Goal: Task Accomplishment & Management: Complete application form

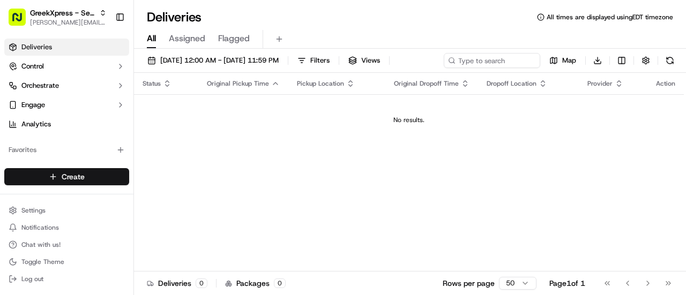
click at [79, 173] on html "GreekXpress - Sea Bar [EMAIL_ADDRESS][DOMAIN_NAME] Toggle Sidebar Deliveries Co…" at bounding box center [343, 147] width 686 height 295
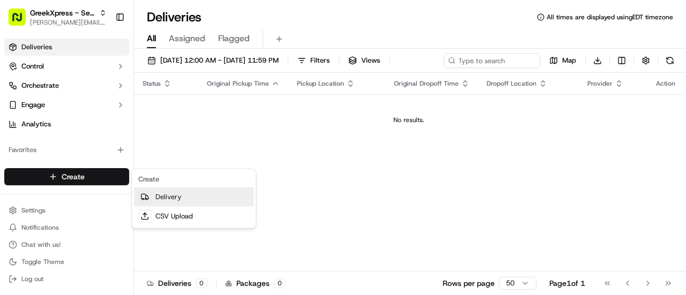
click at [164, 199] on link "Delivery" at bounding box center [194, 197] width 120 height 19
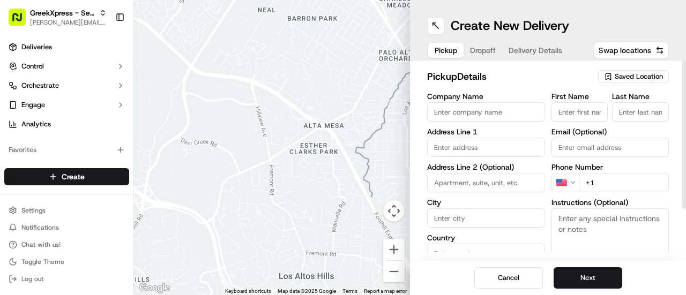
click at [621, 78] on span "Saved Location" at bounding box center [639, 77] width 48 height 10
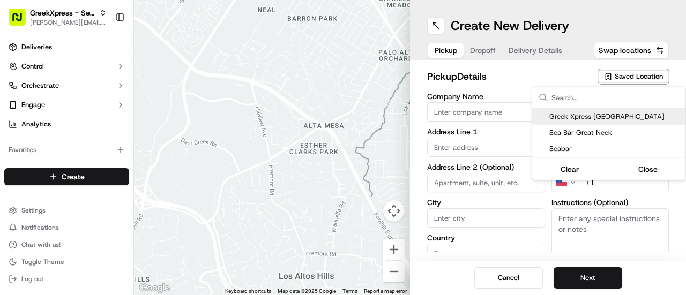
click at [578, 118] on span "Greek Xpress [GEOGRAPHIC_DATA]" at bounding box center [615, 117] width 132 height 10
type input "Greek Xpress [GEOGRAPHIC_DATA]"
type input "[STREET_ADDRESS]"
type input "#120"
type input "[GEOGRAPHIC_DATA]"
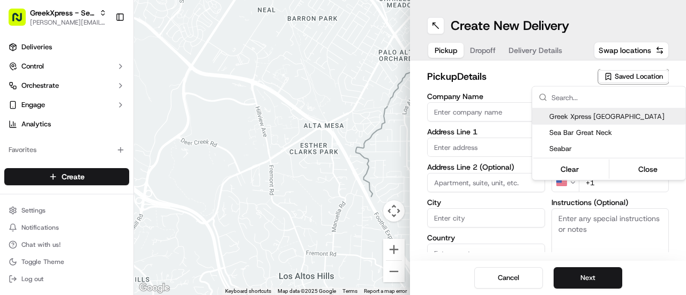
type input "US"
type input "NY"
type input "10306"
type input "Manager"
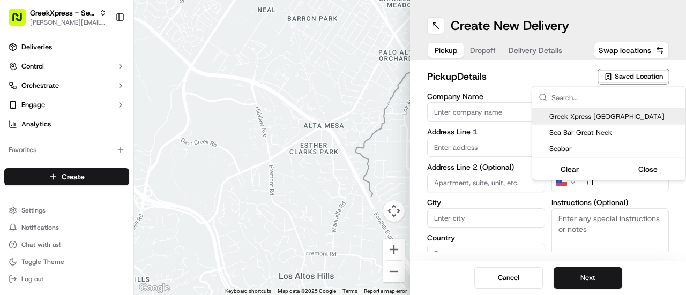
type input "[PHONE_NUMBER]"
type textarea "DO NOT LEAVE OUTSIDE. HAND DIRECTLY TO CUSTOMER"
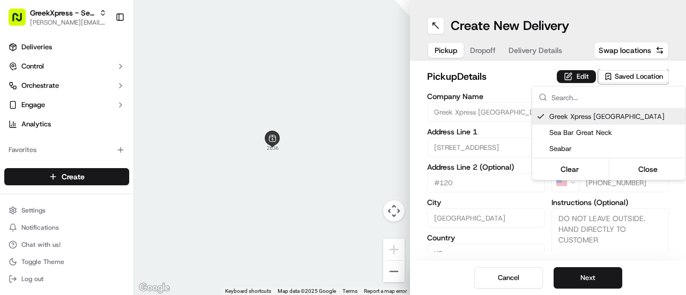
click at [623, 115] on span "Greek Xpress [GEOGRAPHIC_DATA]" at bounding box center [615, 117] width 132 height 10
type input "+1"
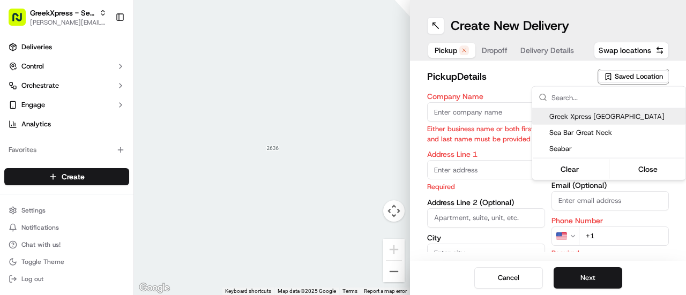
click at [623, 115] on span "Greek Xpress [GEOGRAPHIC_DATA]" at bounding box center [615, 117] width 132 height 10
type input "Greek Xpress [GEOGRAPHIC_DATA]"
type input "[STREET_ADDRESS]"
type input "#120"
type input "[GEOGRAPHIC_DATA]"
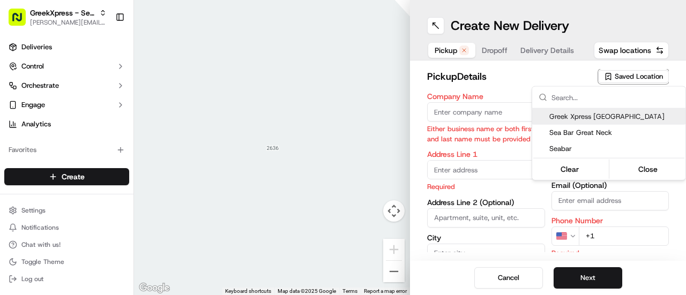
type input "US"
type input "NY"
type input "10306"
type input "Manager"
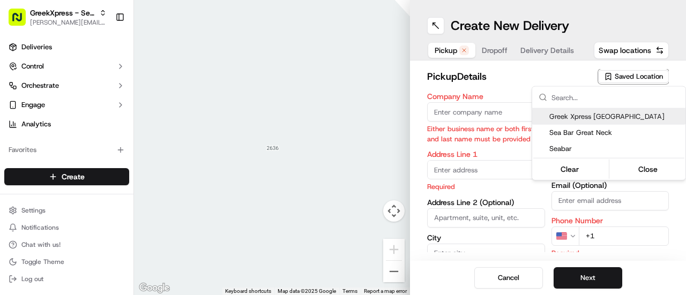
type input "[PHONE_NUMBER]"
type textarea "DO NOT LEAVE OUTSIDE. HAND DIRECTLY TO CUSTOMER"
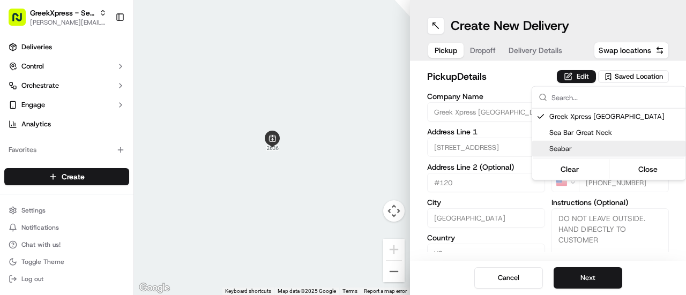
click at [496, 219] on html "GreekXpress - Sea Bar [EMAIL_ADDRESS][DOMAIN_NAME] Toggle Sidebar Deliveries Co…" at bounding box center [343, 147] width 686 height 295
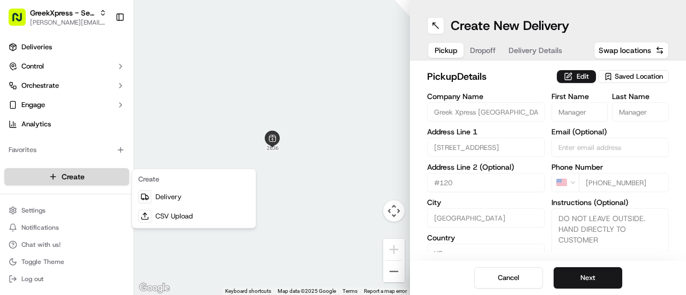
click at [72, 178] on html "GreekXpress - Sea Bar [EMAIL_ADDRESS][DOMAIN_NAME] Toggle Sidebar Deliveries Co…" at bounding box center [343, 147] width 686 height 295
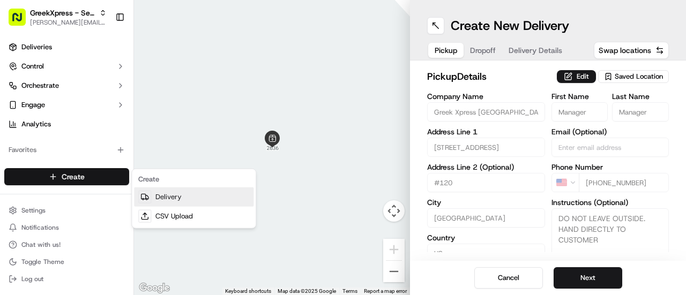
click at [207, 201] on link "Delivery" at bounding box center [194, 197] width 120 height 19
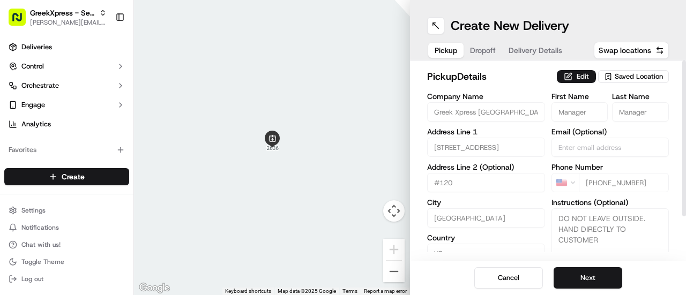
click at [633, 78] on span "Saved Location" at bounding box center [639, 77] width 48 height 10
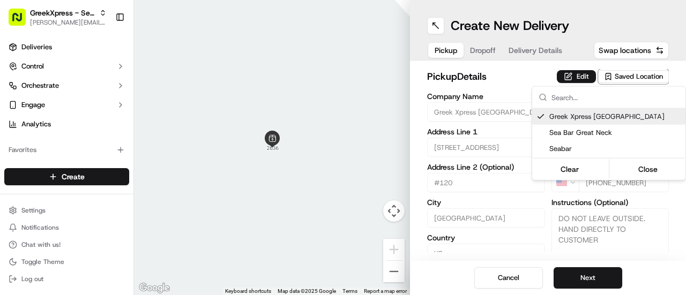
click at [617, 118] on span "Greek Xpress [GEOGRAPHIC_DATA]" at bounding box center [615, 117] width 132 height 10
type input "+1"
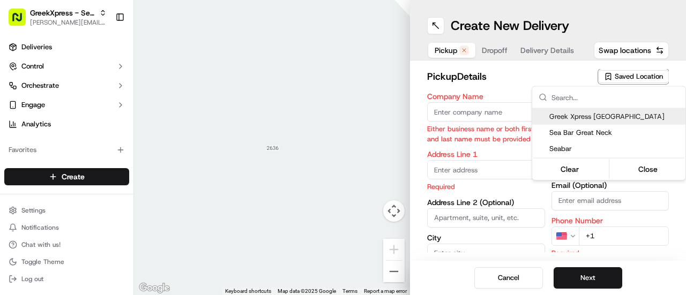
click at [616, 117] on span "Greek Xpress [GEOGRAPHIC_DATA]" at bounding box center [615, 117] width 132 height 10
type input "Greek Xpress [GEOGRAPHIC_DATA]"
type input "[STREET_ADDRESS]"
type input "#120"
type input "[GEOGRAPHIC_DATA]"
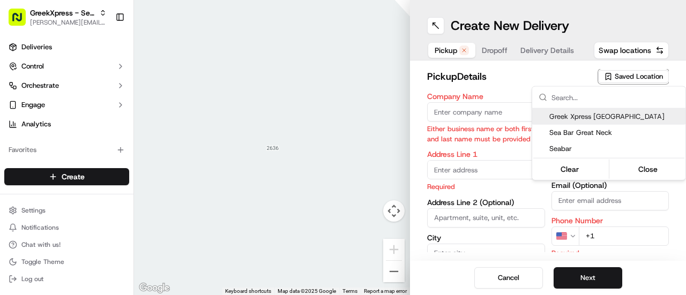
type input "US"
type input "NY"
type input "10306"
type input "Manager"
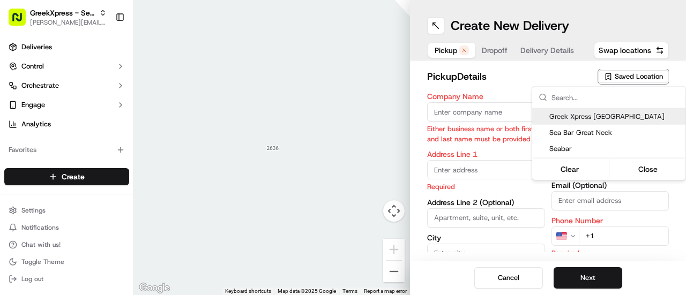
type input "[PHONE_NUMBER]"
type textarea "DO NOT LEAVE OUTSIDE. HAND DIRECTLY TO CUSTOMER"
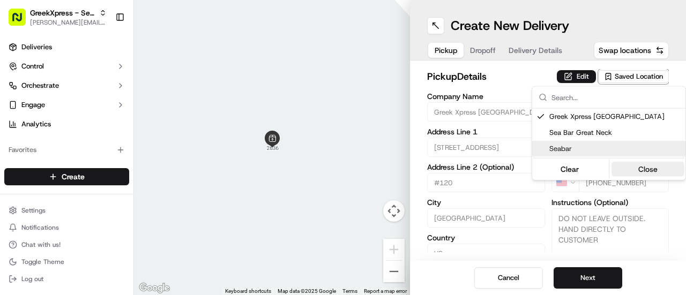
click at [630, 164] on button "Close" at bounding box center [647, 169] width 73 height 15
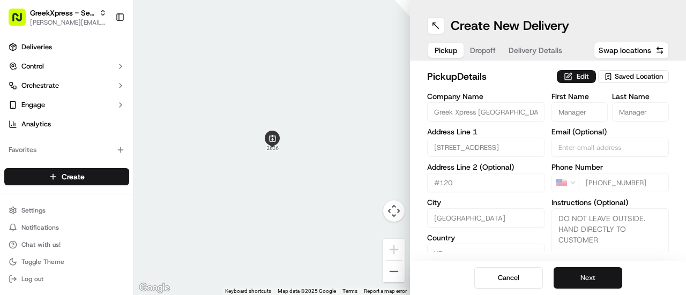
click at [604, 275] on button "Next" at bounding box center [588, 277] width 69 height 21
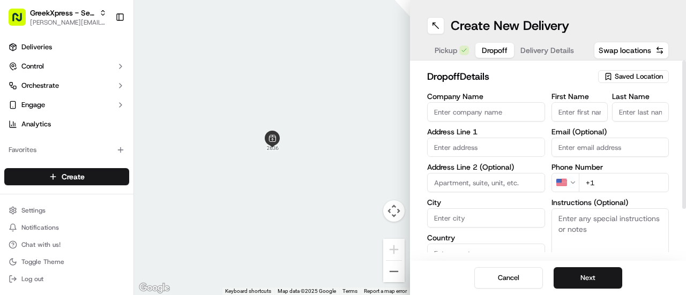
click at [574, 113] on input "First Name" at bounding box center [579, 111] width 57 height 19
type input "Kat"
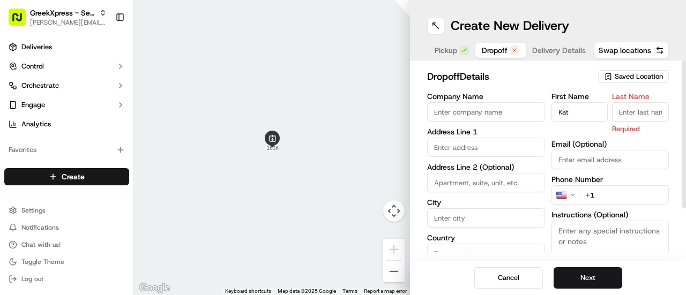
click at [636, 111] on input "Last Name" at bounding box center [640, 111] width 57 height 19
type input "P"
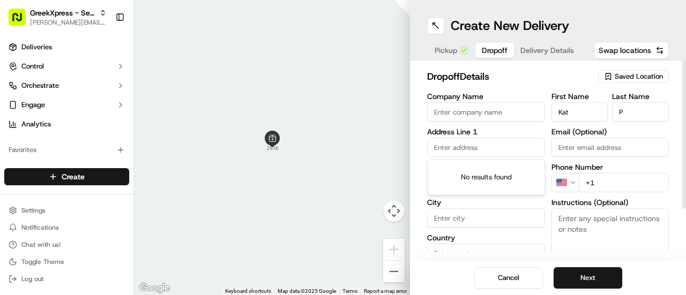
click at [510, 146] on input "text" at bounding box center [486, 147] width 118 height 19
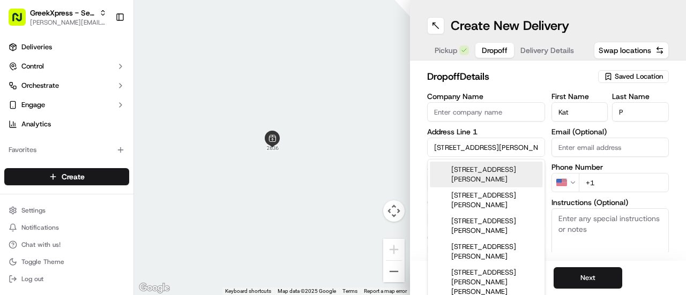
click at [523, 174] on div "[STREET_ADDRESS][PERSON_NAME]" at bounding box center [486, 175] width 113 height 26
type input "[STREET_ADDRESS][PERSON_NAME]"
type input "[GEOGRAPHIC_DATA]"
type input "NY"
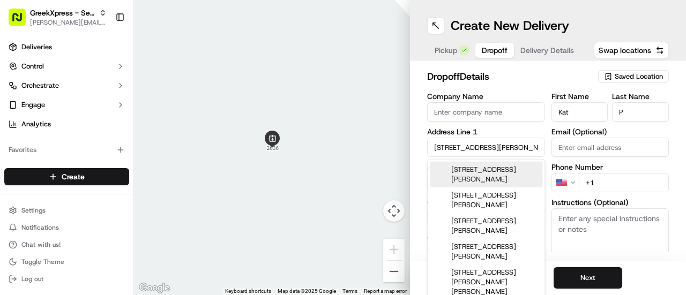
type input "10312"
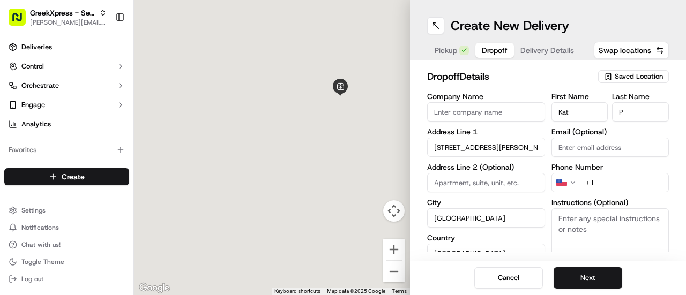
type input "[STREET_ADDRESS][PERSON_NAME]"
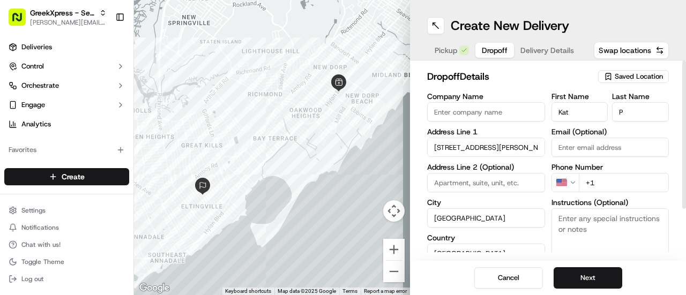
click at [611, 188] on input "+1" at bounding box center [624, 182] width 91 height 19
type input "[PHONE_NUMBER]"
click at [597, 274] on button "Next" at bounding box center [588, 277] width 69 height 21
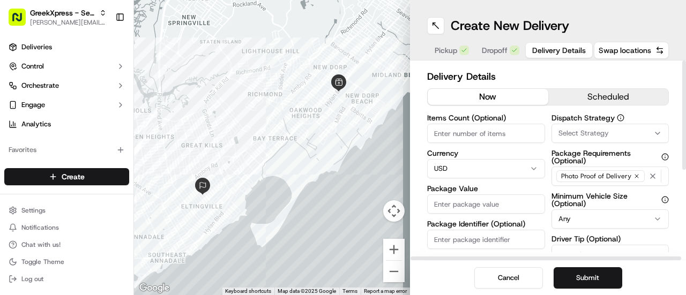
click at [495, 135] on input "Items Count (Optional)" at bounding box center [486, 133] width 118 height 19
type input "3"
click at [511, 204] on input "Package Value" at bounding box center [486, 204] width 118 height 19
type input "49.65"
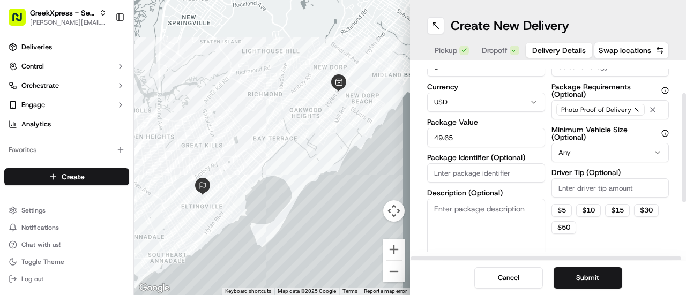
drag, startPoint x: 685, startPoint y: 131, endPoint x: 684, endPoint y: 170, distance: 38.6
click at [684, 170] on div at bounding box center [684, 147] width 4 height 109
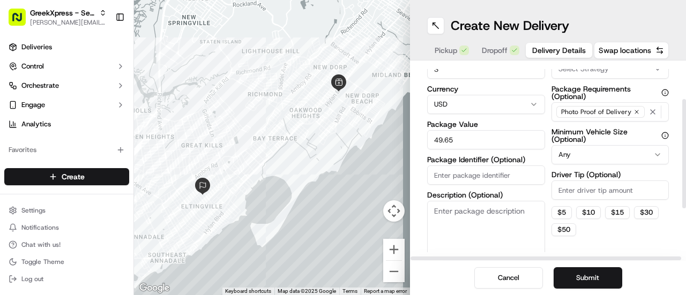
click at [636, 189] on input "Driver Tip (Optional)" at bounding box center [610, 190] width 118 height 19
type input "5"
click at [564, 213] on button "$ 5" at bounding box center [561, 212] width 20 height 13
type input "5"
click at [605, 279] on button "Submit" at bounding box center [588, 277] width 69 height 21
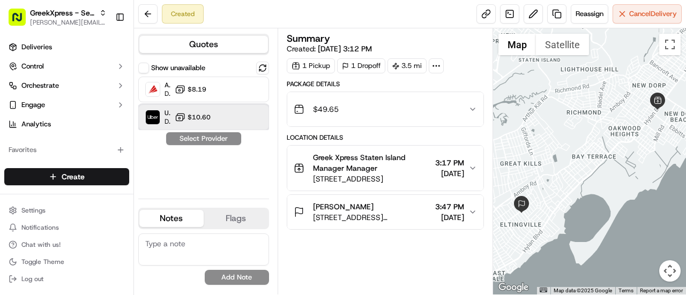
click at [250, 111] on div "Uber Dropoff ETA 41 minutes $10.60" at bounding box center [203, 117] width 131 height 26
click at [197, 142] on button "Assign Provider" at bounding box center [204, 138] width 76 height 13
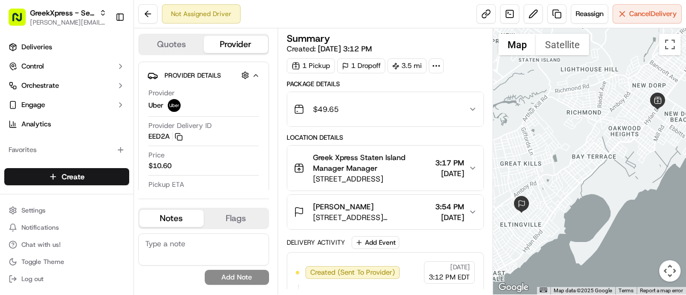
click at [277, 142] on div "Quotes Provider Provider Details Hidden ( 2 ) Provider Uber Provider Delivery I…" at bounding box center [206, 161] width 144 height 266
click at [278, 142] on div "Summary Created: [DATE] 3:12 PM 1 Pickup 1 Dropoff 3.5 mi Package Details $49.6…" at bounding box center [385, 161] width 215 height 266
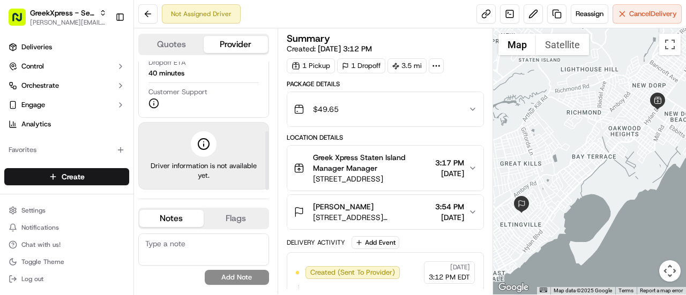
click at [268, 170] on div at bounding box center [267, 126] width 4 height 129
drag, startPoint x: 268, startPoint y: 170, endPoint x: 270, endPoint y: 178, distance: 8.3
click at [269, 178] on div at bounding box center [267, 160] width 4 height 59
click at [278, 136] on div "Summary Created: [DATE] 3:12 PM 1 Pickup 1 Dropoff 3.5 mi Package Details $49.6…" at bounding box center [385, 161] width 215 height 266
click at [275, 99] on div "Quotes Provider Provider Details Hidden ( 2 ) Provider Uber Provider Delivery I…" at bounding box center [206, 161] width 144 height 266
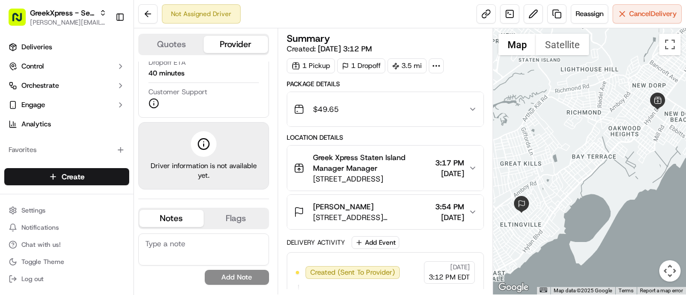
click at [275, 99] on div "Quotes Provider Provider Details Hidden ( 2 ) Provider Uber Provider Delivery I…" at bounding box center [206, 161] width 144 height 266
click at [270, 69] on div "Quotes Provider Provider Details Hidden ( 2 ) Provider Uber Provider Delivery I…" at bounding box center [206, 161] width 144 height 266
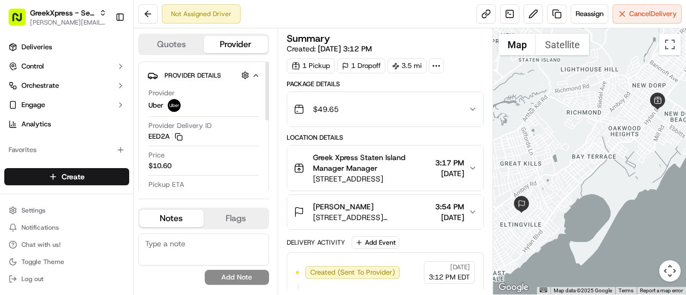
click at [266, 71] on div at bounding box center [267, 126] width 4 height 129
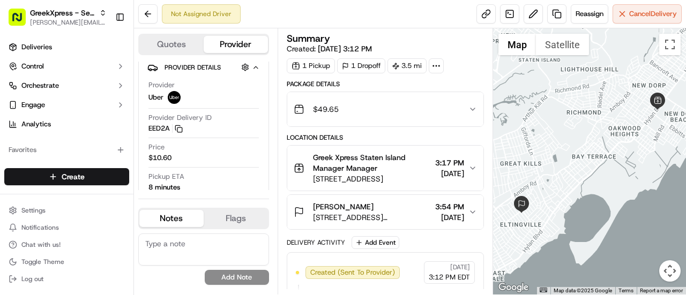
click at [438, 39] on div "Summary" at bounding box center [385, 39] width 197 height 10
click at [438, 16] on div "Not Assigned Driver Reassign Cancel Delivery" at bounding box center [410, 14] width 552 height 28
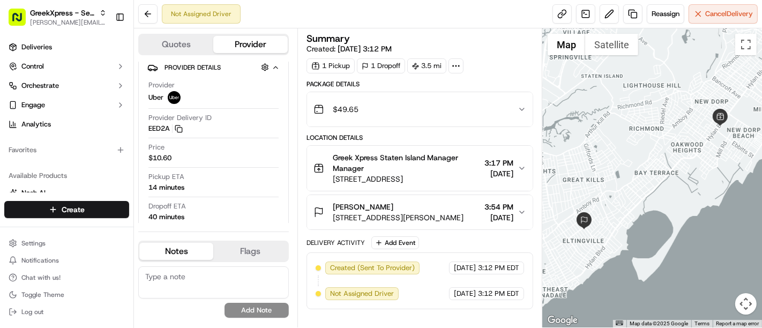
scroll to position [0, 0]
drag, startPoint x: 484, startPoint y: 1, endPoint x: 483, endPoint y: 28, distance: 27.3
click at [483, 28] on div "Summary Created: [DATE] 3:12 PM 1 Pickup 1 Dropoff 3.5 mi Package Details $49.6…" at bounding box center [419, 177] width 245 height 299
